Goal: Check status: Check status

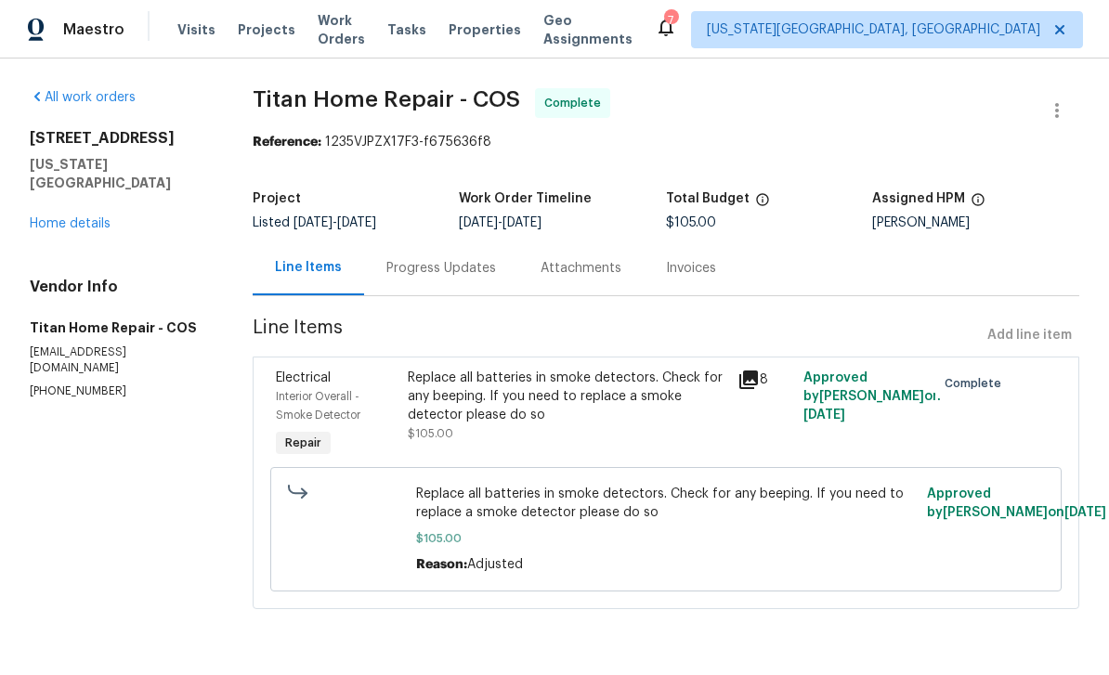
click at [177, 24] on span "Visits" at bounding box center [196, 29] width 38 height 19
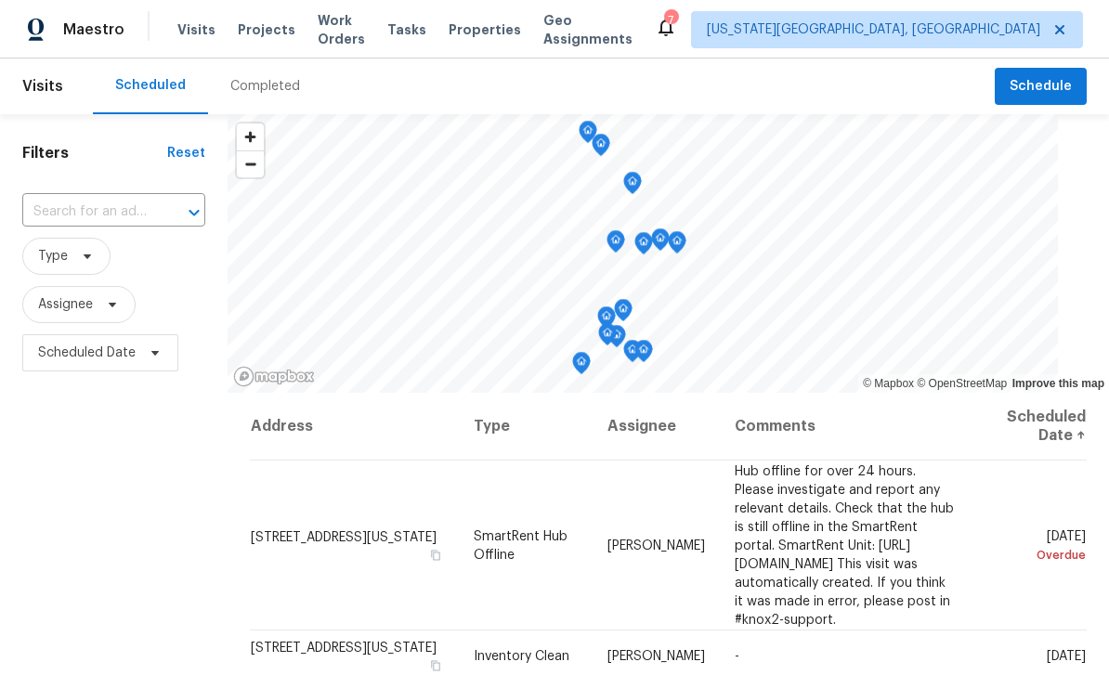
click at [243, 94] on div "Completed" at bounding box center [265, 86] width 70 height 19
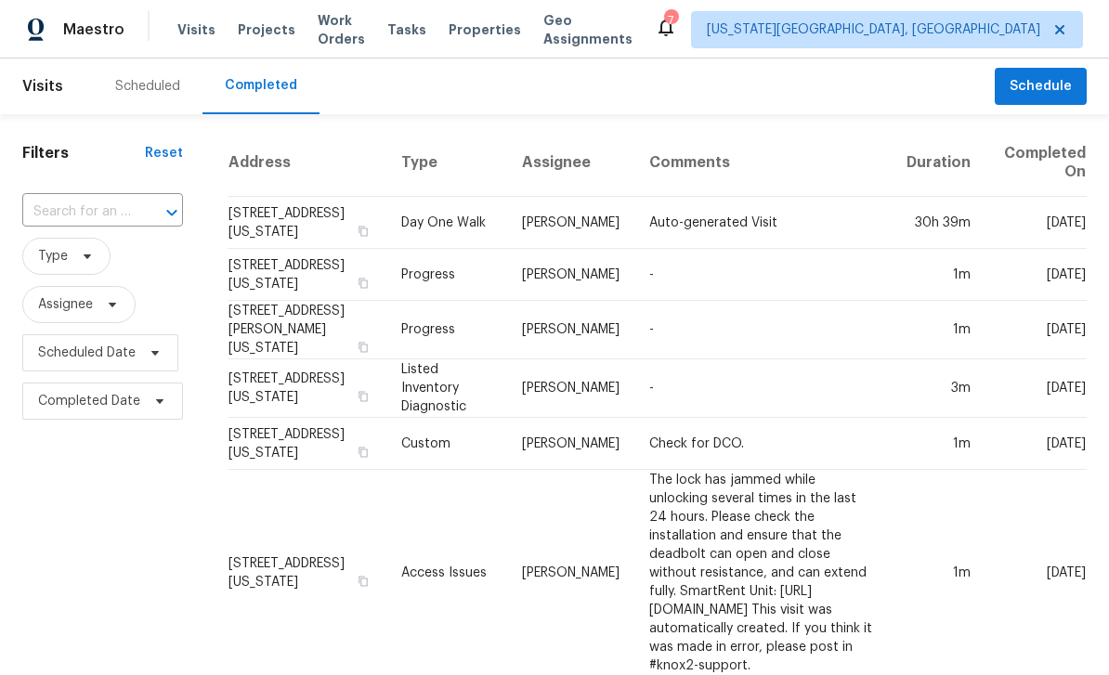
click at [83, 205] on input "text" at bounding box center [76, 212] width 109 height 29
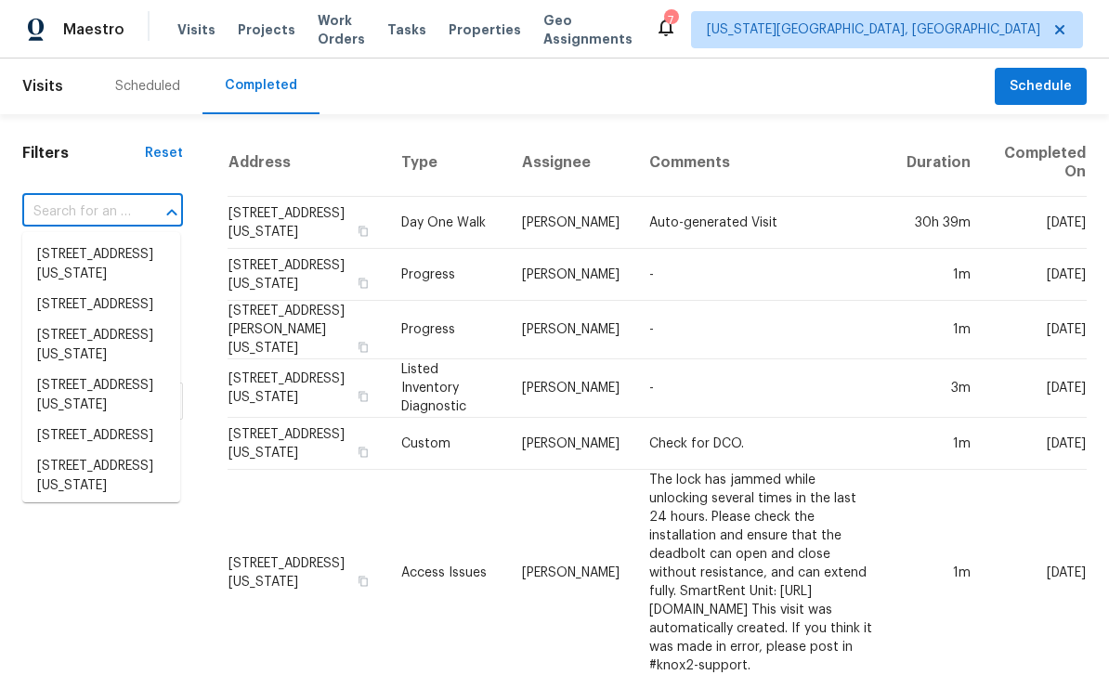
click at [44, 226] on input "text" at bounding box center [76, 212] width 109 height 29
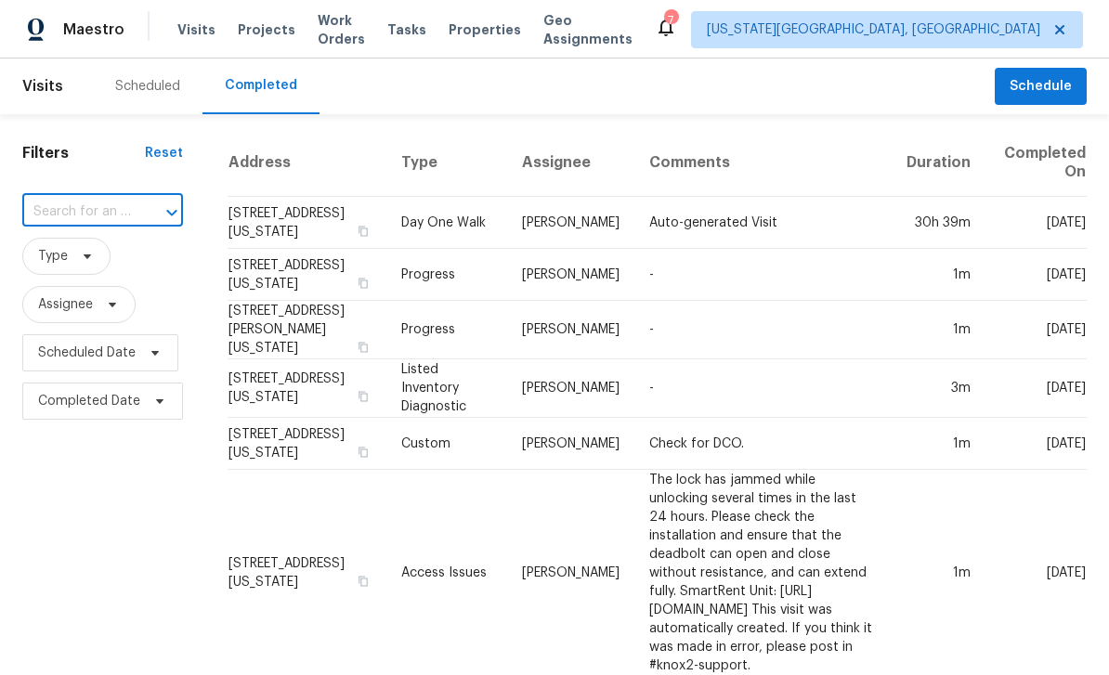
paste input "[STREET_ADDRESS]"
type input "[STREET_ADDRESS]"
click at [63, 264] on li "[STREET_ADDRESS]" at bounding box center [101, 255] width 158 height 31
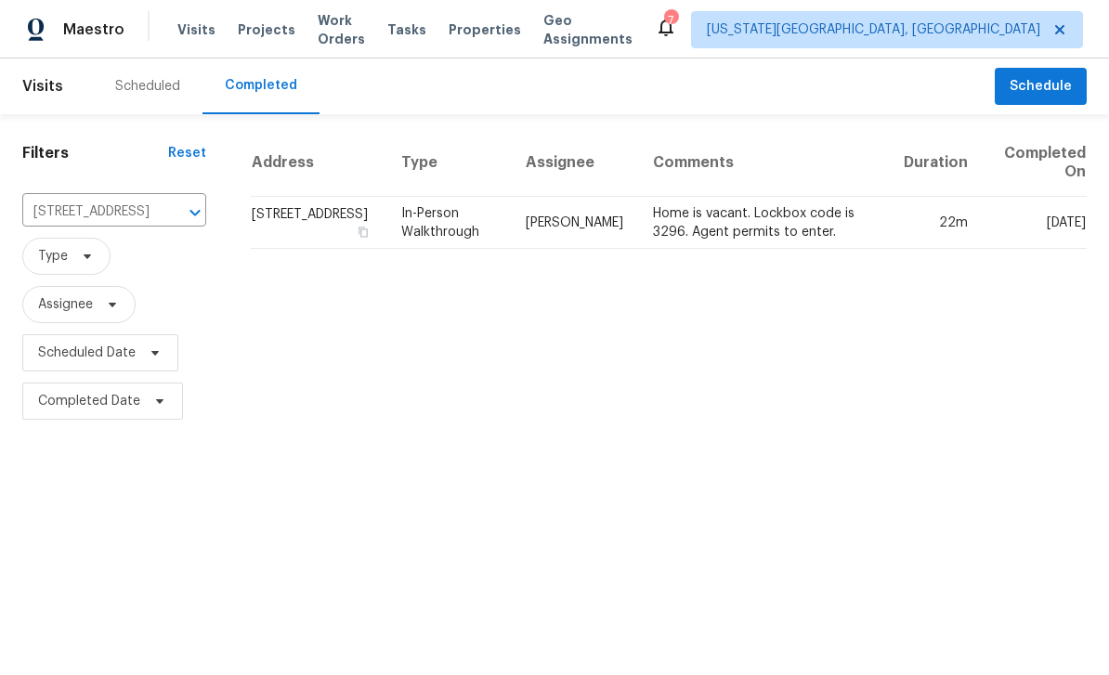
click at [289, 209] on td "[STREET_ADDRESS]" at bounding box center [319, 223] width 136 height 52
